Goal: Task Accomplishment & Management: Manage account settings

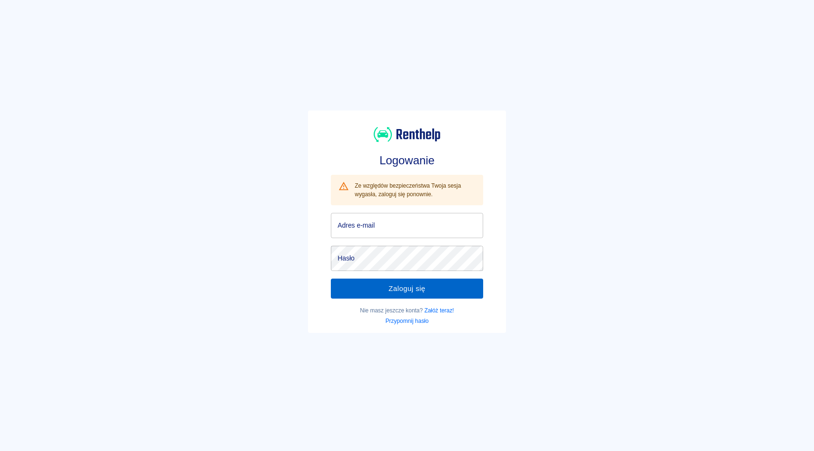
type input "[EMAIL_ADDRESS][DOMAIN_NAME]"
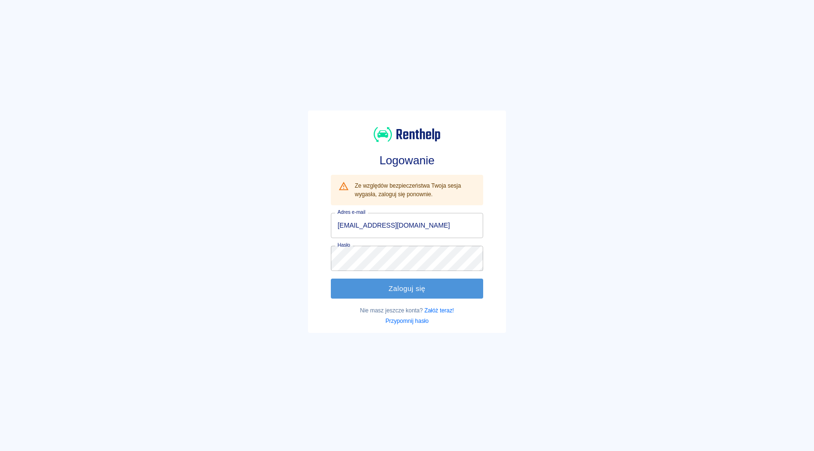
click at [395, 296] on button "Zaloguj się" at bounding box center [407, 288] width 152 height 20
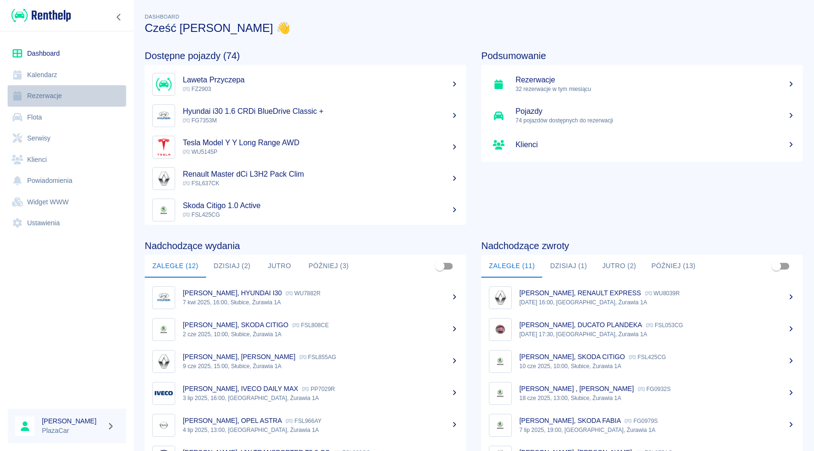
click at [58, 100] on link "Rezerwacje" at bounding box center [67, 95] width 118 height 21
